Goal: Navigation & Orientation: Find specific page/section

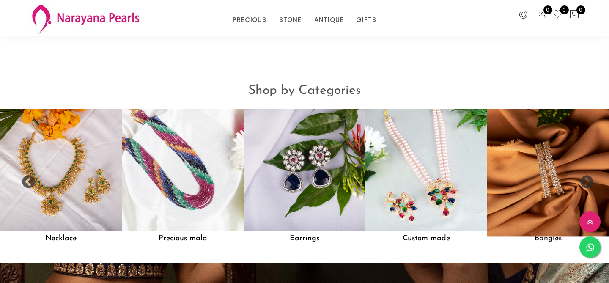
scroll to position [665, 0]
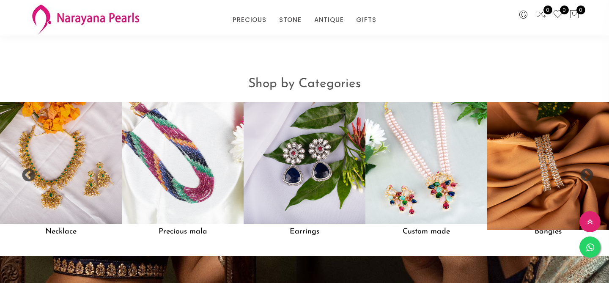
click at [557, 151] on img at bounding box center [549, 163] width 134 height 134
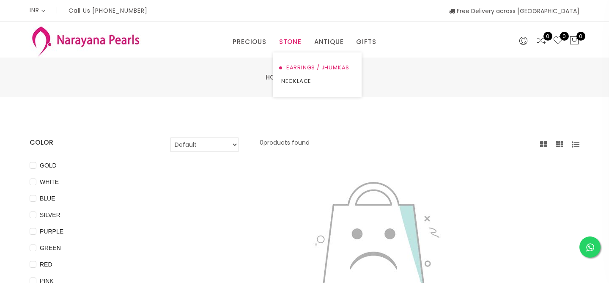
click at [297, 66] on link "EARRINGS / JHUMKAS" at bounding box center [317, 68] width 72 height 14
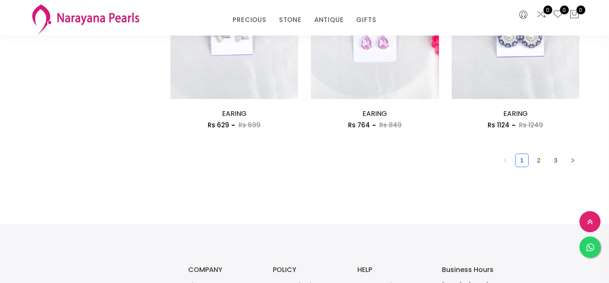
scroll to position [1179, 0]
click at [538, 159] on link "2" at bounding box center [539, 161] width 13 height 13
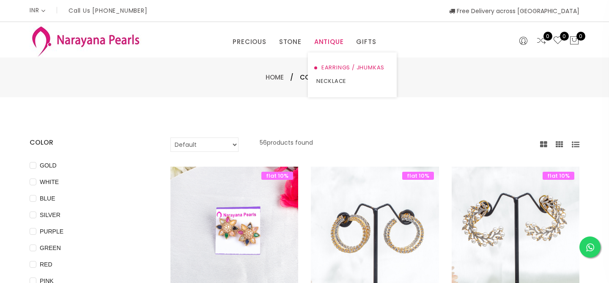
click at [338, 67] on link "EARRINGS / JHUMKAS" at bounding box center [353, 68] width 72 height 14
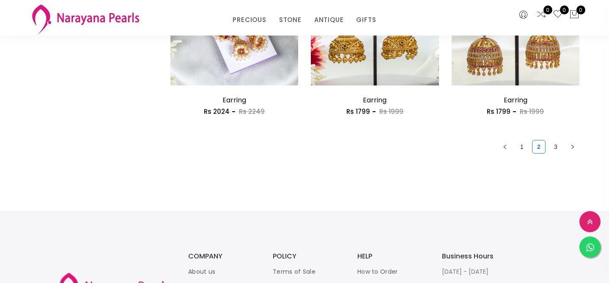
scroll to position [1200, 0]
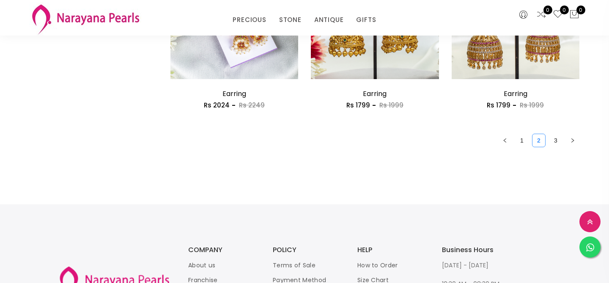
click at [539, 139] on link "2" at bounding box center [539, 140] width 13 height 13
click at [557, 143] on link "3" at bounding box center [556, 140] width 13 height 13
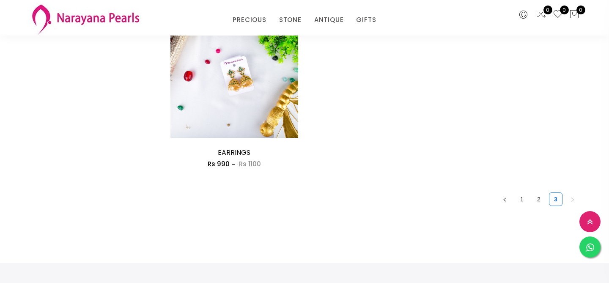
scroll to position [844, 0]
click at [524, 200] on link "1" at bounding box center [522, 198] width 13 height 13
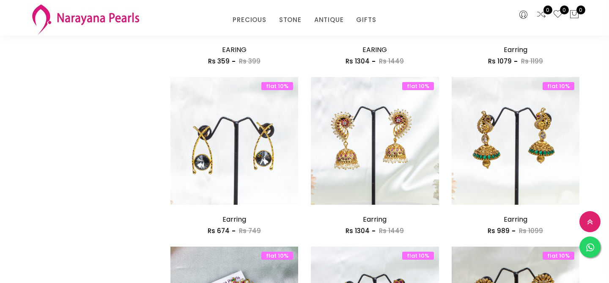
scroll to position [900, 0]
